Goal: Task Accomplishment & Management: Use online tool/utility

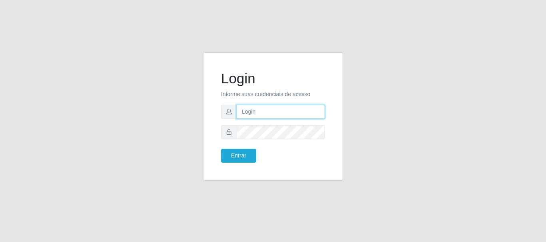
click at [260, 113] on input "text" at bounding box center [281, 112] width 88 height 14
type input "[EMAIL_ADDRESS][DOMAIN_NAME]"
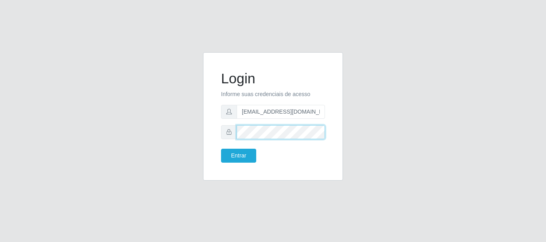
click at [221, 149] on button "Entrar" at bounding box center [238, 156] width 35 height 14
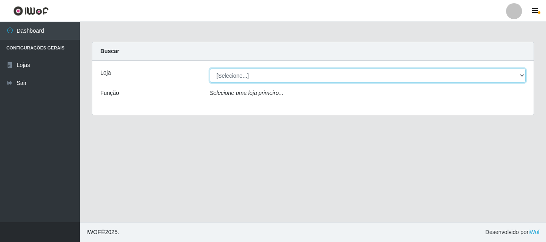
click at [522, 74] on select "[Selecione...] Queiroz Atacadão - [GEOGRAPHIC_DATA]" at bounding box center [368, 76] width 316 height 14
select select "464"
click at [210, 69] on select "[Selecione...] Queiroz Atacadão - [GEOGRAPHIC_DATA]" at bounding box center [368, 76] width 316 height 14
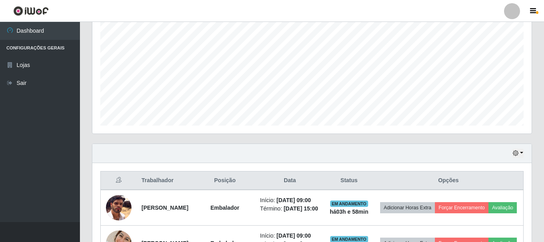
scroll to position [270, 0]
